Goal: Entertainment & Leisure: Consume media (video, audio)

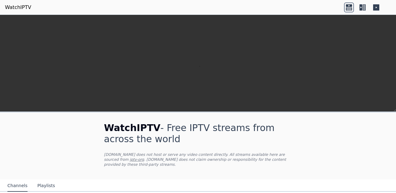
scroll to position [93, 0]
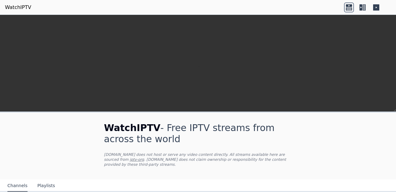
scroll to position [777, 0]
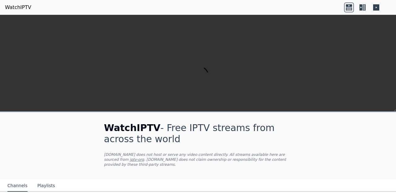
scroll to position [777, 0]
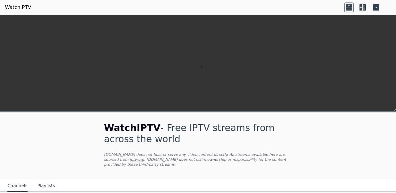
scroll to position [777, 0]
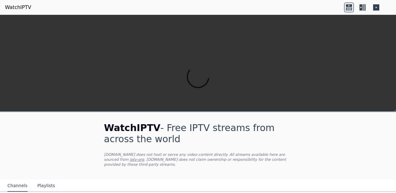
scroll to position [674, 0]
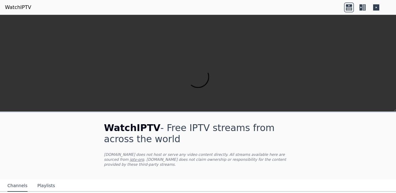
scroll to position [777, 0]
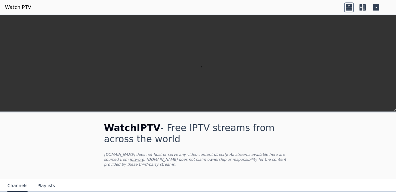
scroll to position [717, 0]
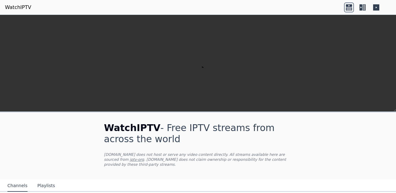
scroll to position [777, 0]
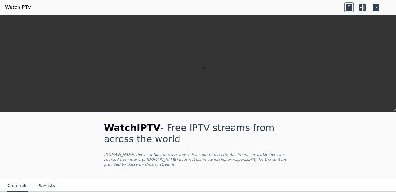
scroll to position [0, 0]
